Goal: Task Accomplishment & Management: Manage account settings

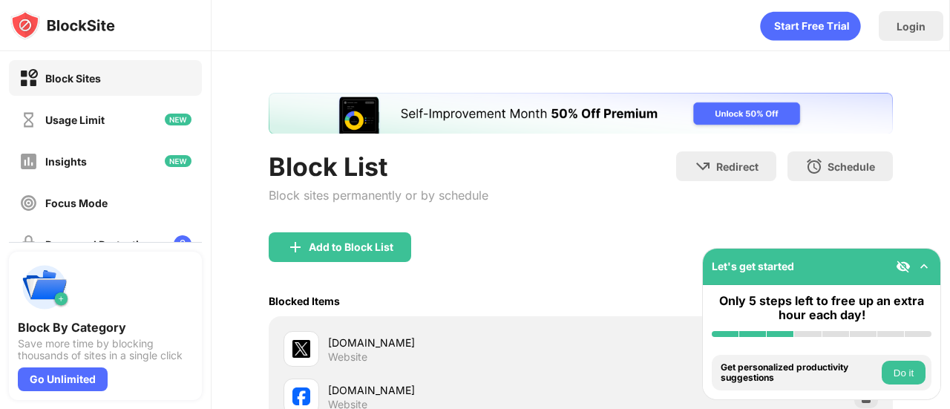
scroll to position [235, 0]
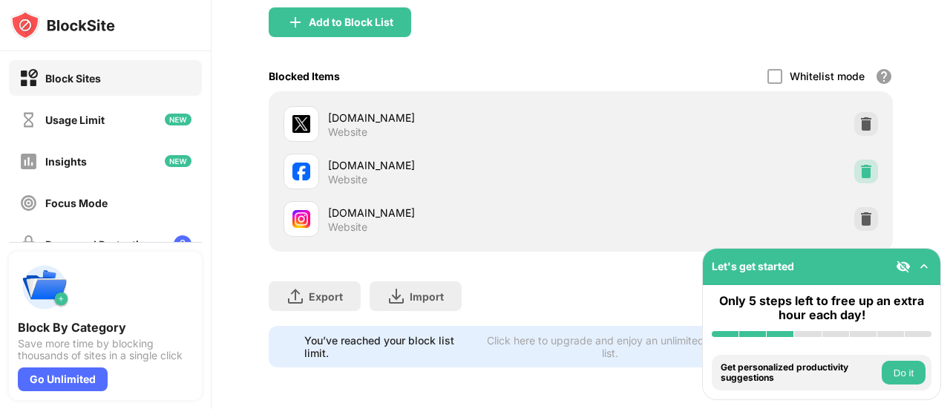
click at [859, 164] on img at bounding box center [866, 171] width 15 height 15
